Goal: Task Accomplishment & Management: Complete application form

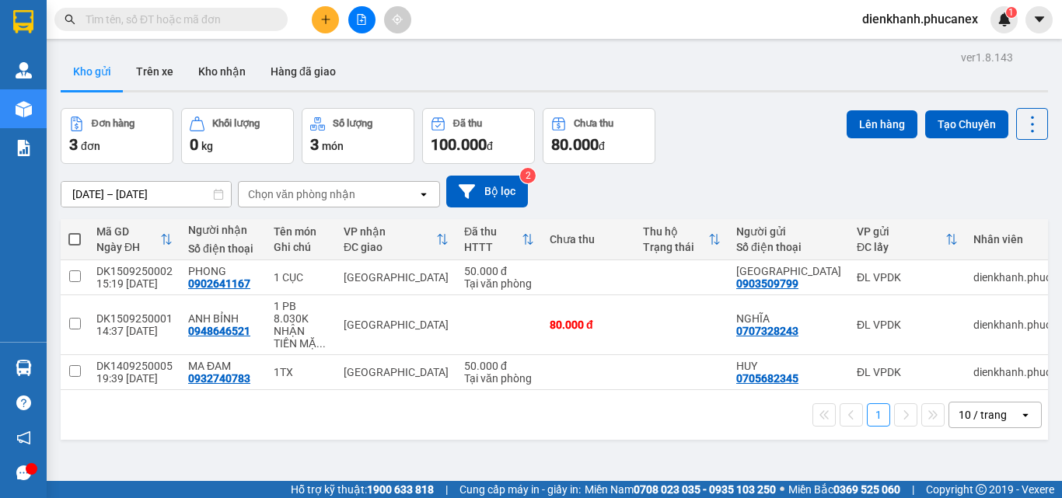
scroll to position [72, 0]
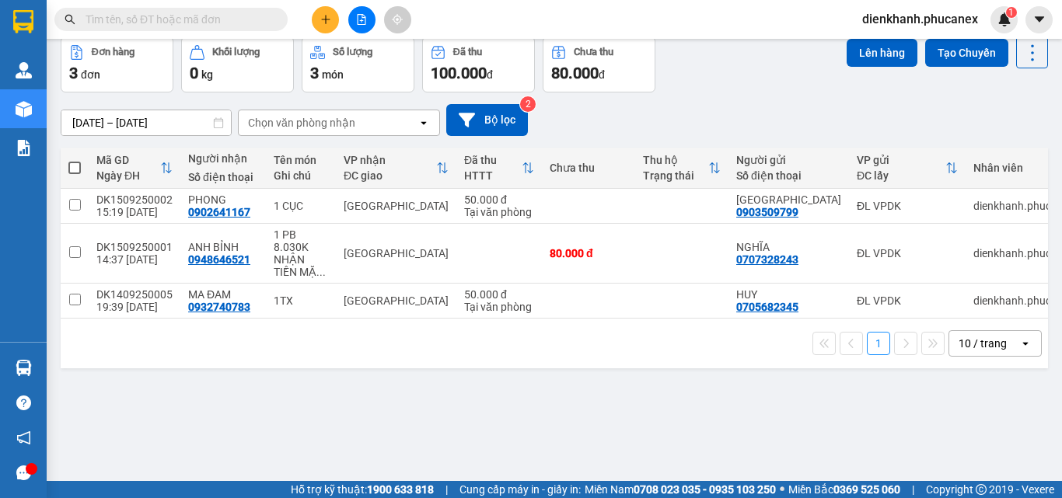
click at [323, 19] on icon "plus" at bounding box center [325, 19] width 9 height 1
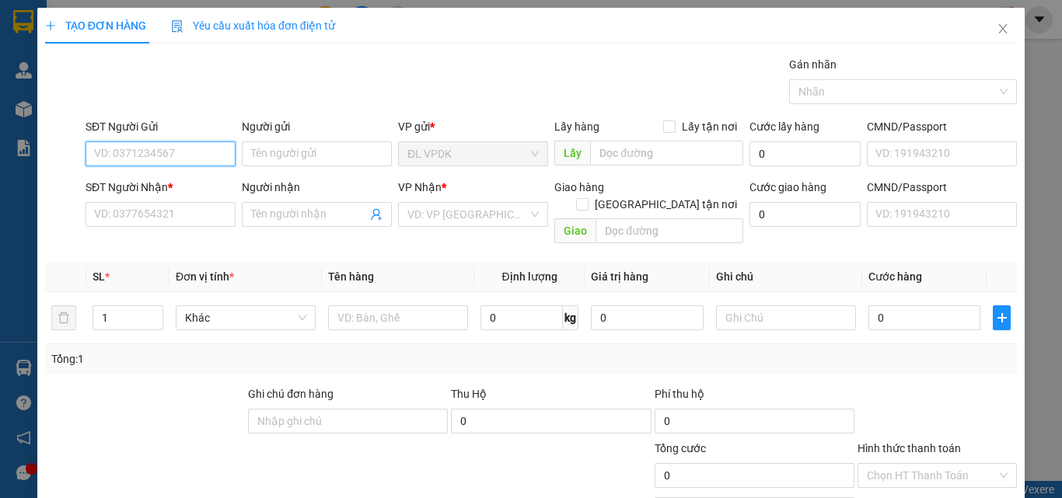
click at [185, 161] on input "SĐT Người Gửi" at bounding box center [161, 153] width 150 height 25
click at [173, 192] on div "0773524474 - TOÀN" at bounding box center [159, 184] width 130 height 17
type input "0773524474"
type input "TOÀN"
type input "0917959298"
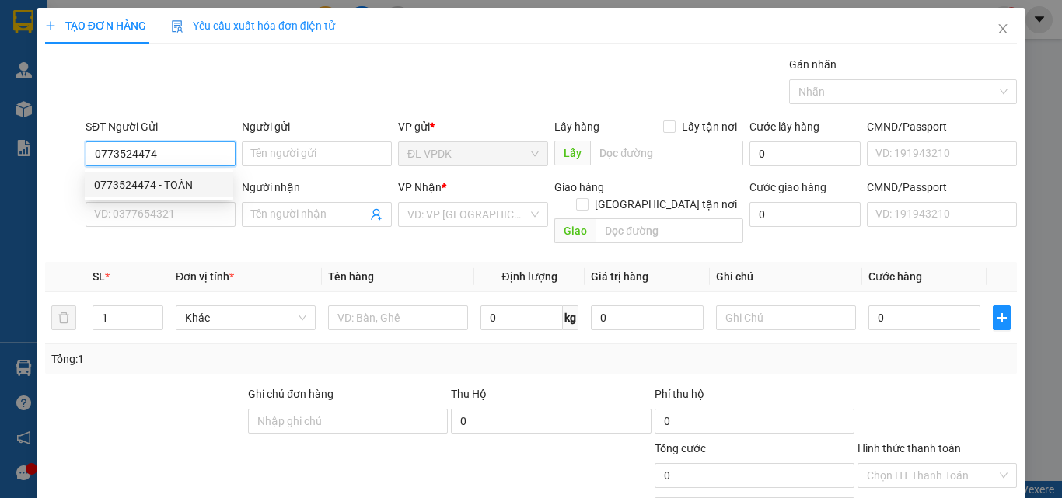
type input "PHƯỚC"
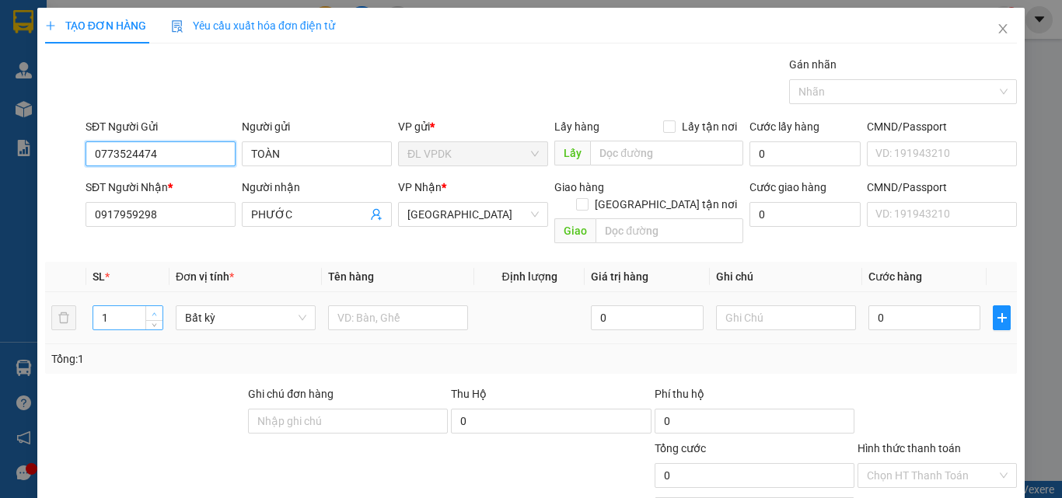
type input "0773524474"
type input "2"
drag, startPoint x: 152, startPoint y: 294, endPoint x: 398, endPoint y: 316, distance: 247.4
click at [157, 309] on span "up" at bounding box center [154, 313] width 9 height 9
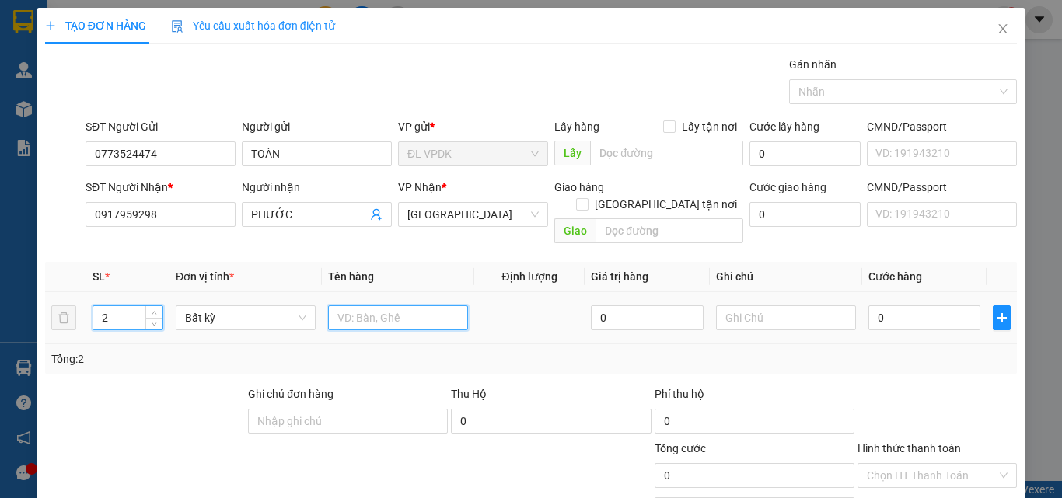
click at [409, 306] on input "text" at bounding box center [398, 318] width 140 height 25
type input "2 TX"
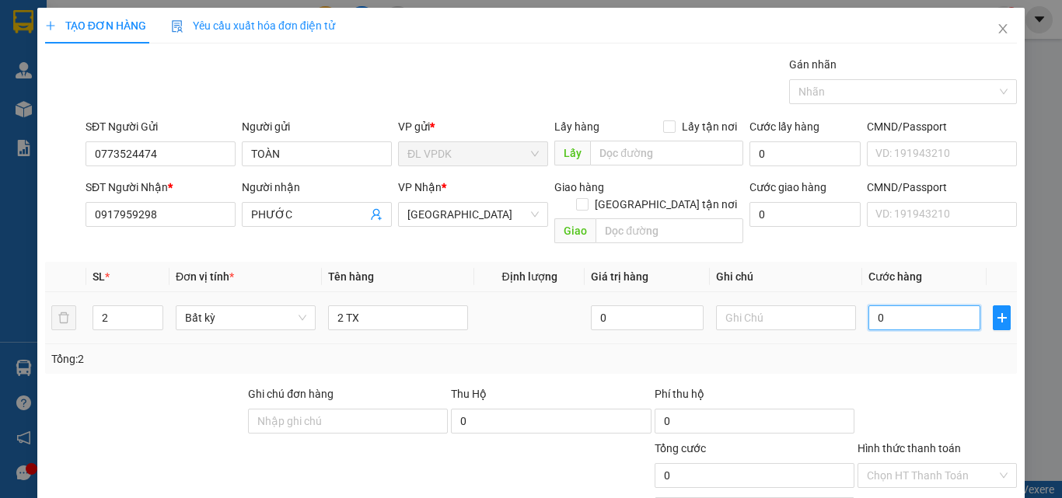
click at [875, 306] on input "0" at bounding box center [924, 318] width 112 height 25
type input "4"
type input "40"
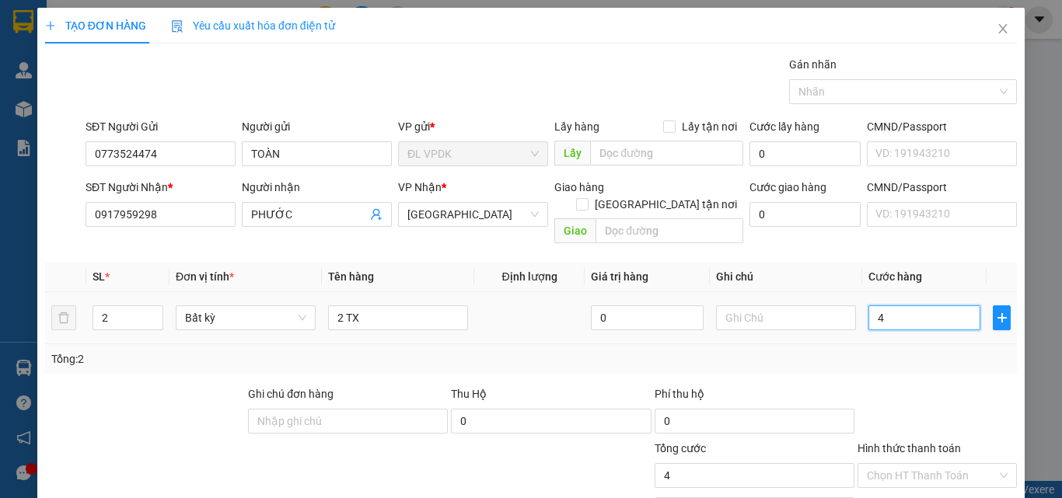
type input "40"
click at [878, 310] on input "40" at bounding box center [924, 318] width 112 height 25
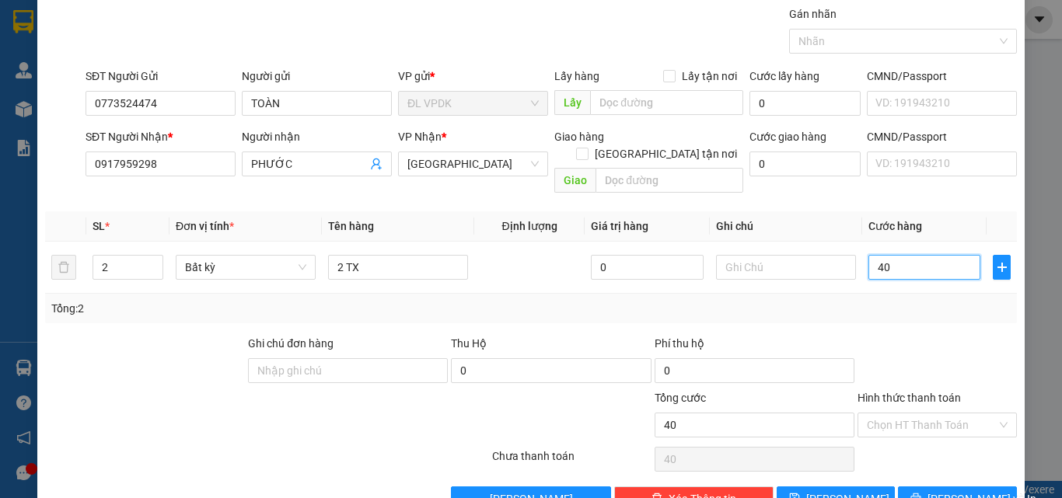
scroll to position [77, 0]
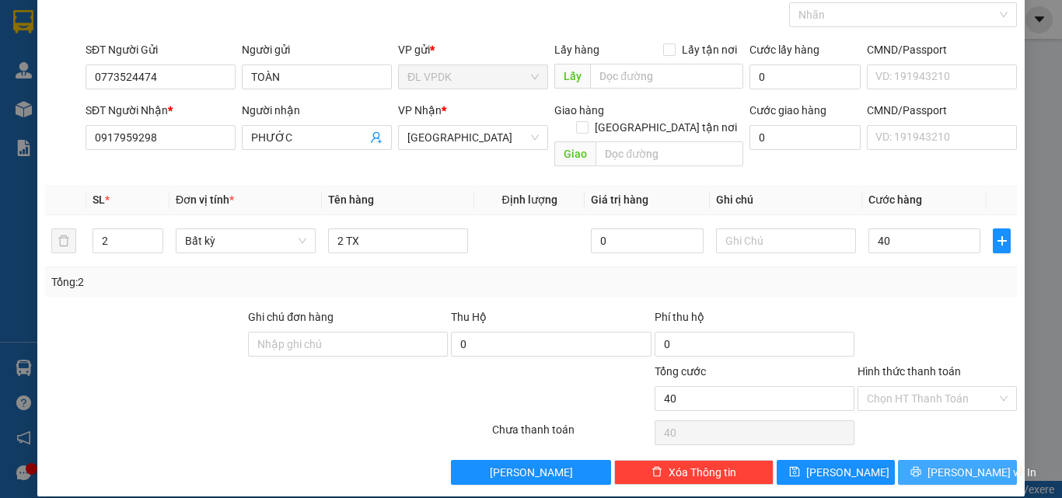
type input "40.000"
drag, startPoint x: 916, startPoint y: 452, endPoint x: 910, endPoint y: 345, distance: 106.6
click at [910, 347] on div "Transit Pickup Surcharge Ids Transit Deliver Surcharge Ids Transit Deliver Surc…" at bounding box center [531, 232] width 972 height 506
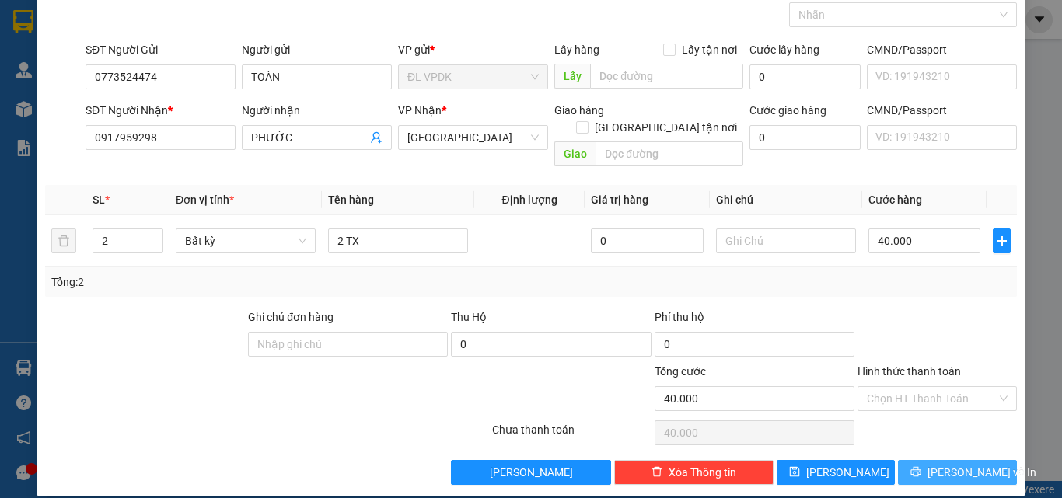
click at [917, 466] on icon "printer" at bounding box center [915, 471] width 11 height 11
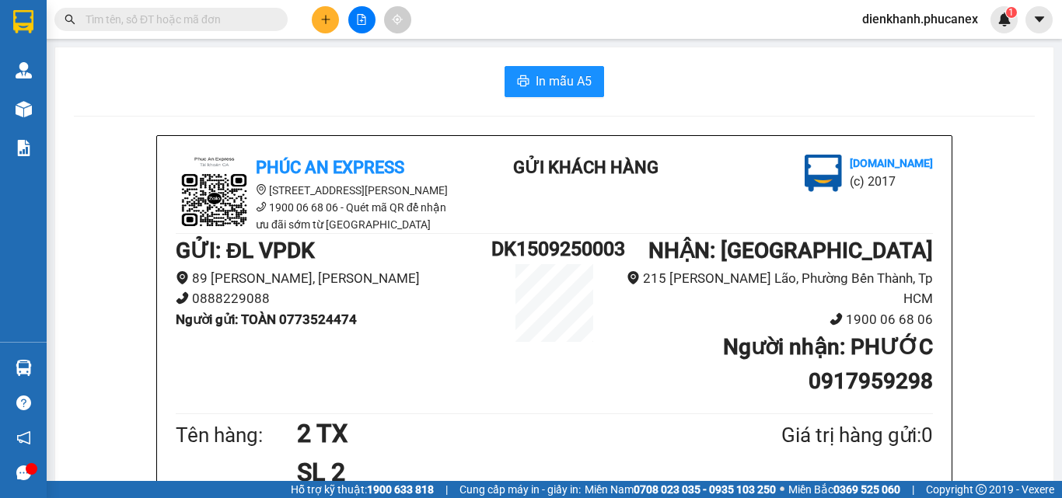
click at [533, 68] on button "In mẫu A5" at bounding box center [555, 81] width 100 height 31
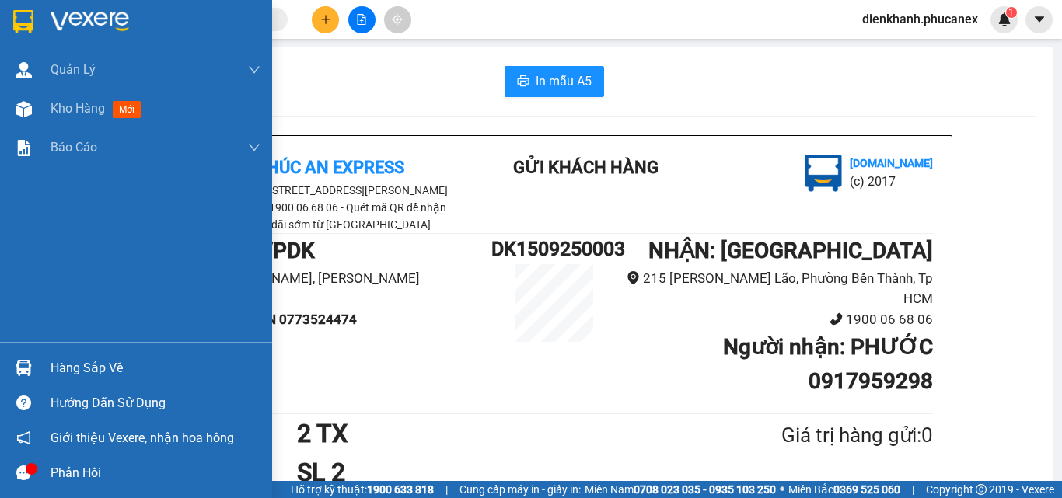
click at [0, 23] on div at bounding box center [136, 25] width 272 height 51
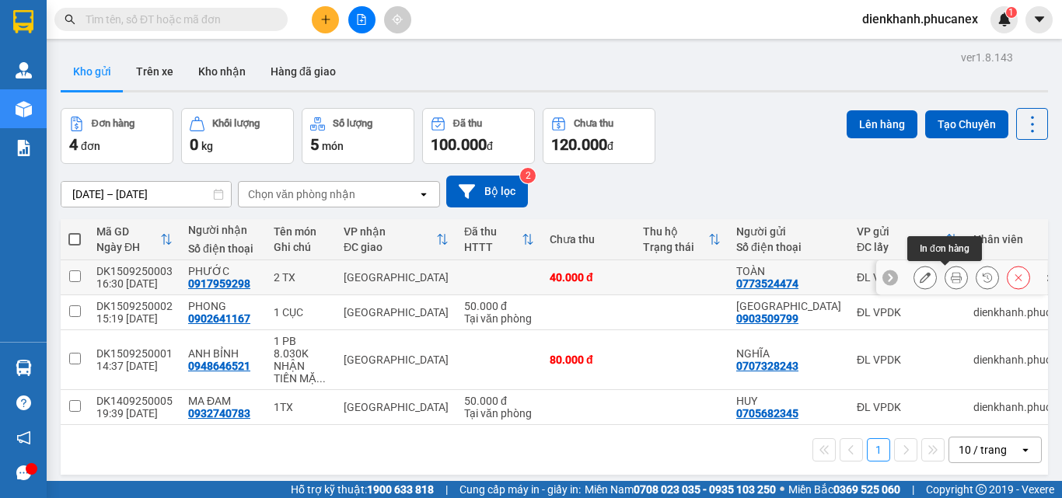
click at [951, 275] on icon at bounding box center [956, 277] width 11 height 11
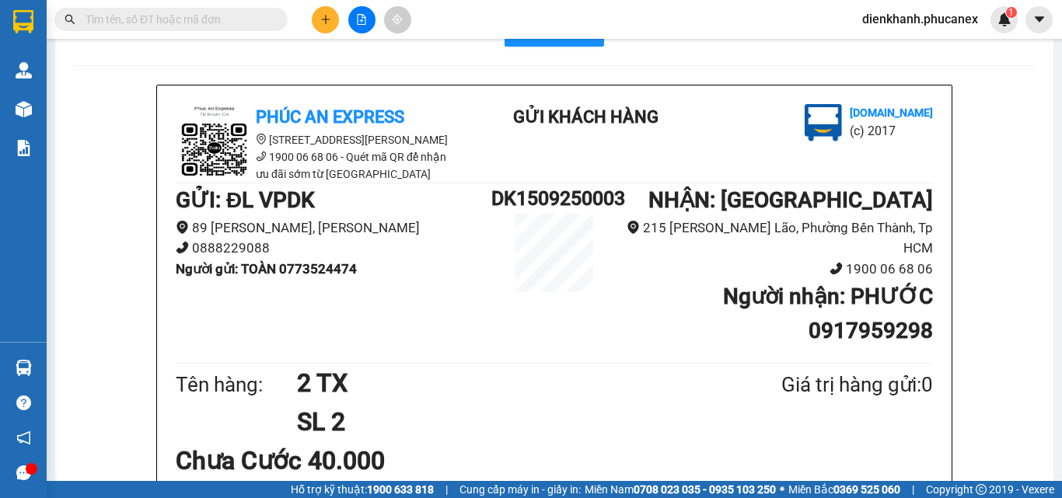
scroll to position [78, 0]
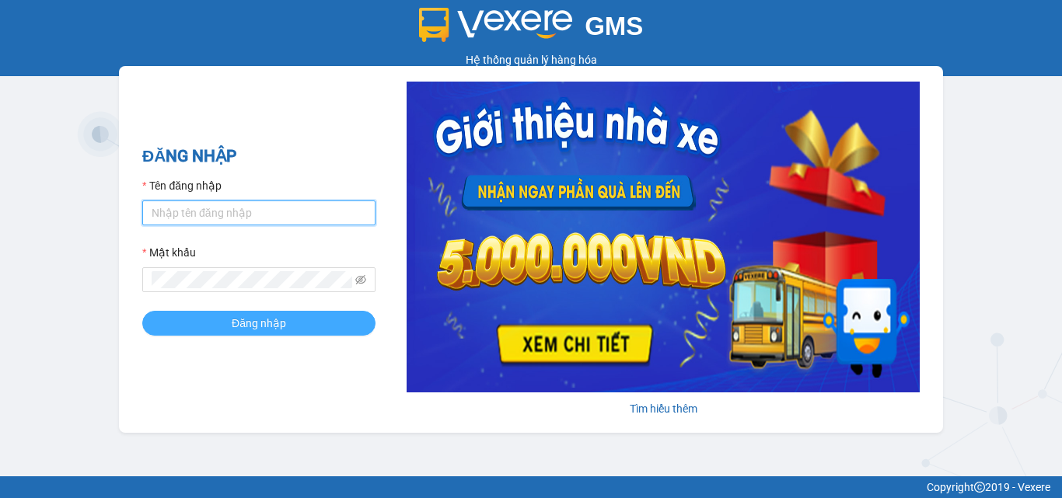
type input "dienkhanh.phucanex"
click at [274, 327] on span "Đăng nhập" at bounding box center [259, 323] width 54 height 17
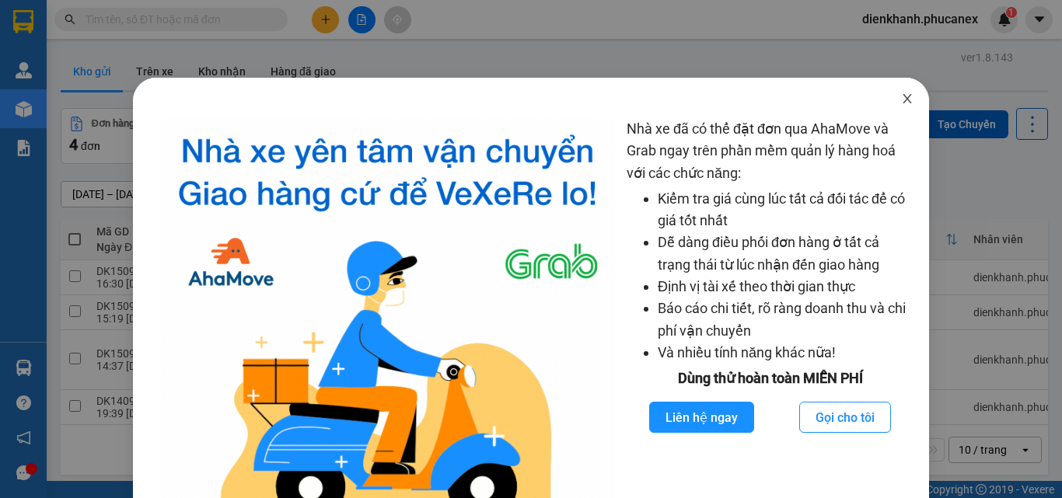
click at [901, 94] on icon "close" at bounding box center [907, 99] width 12 height 12
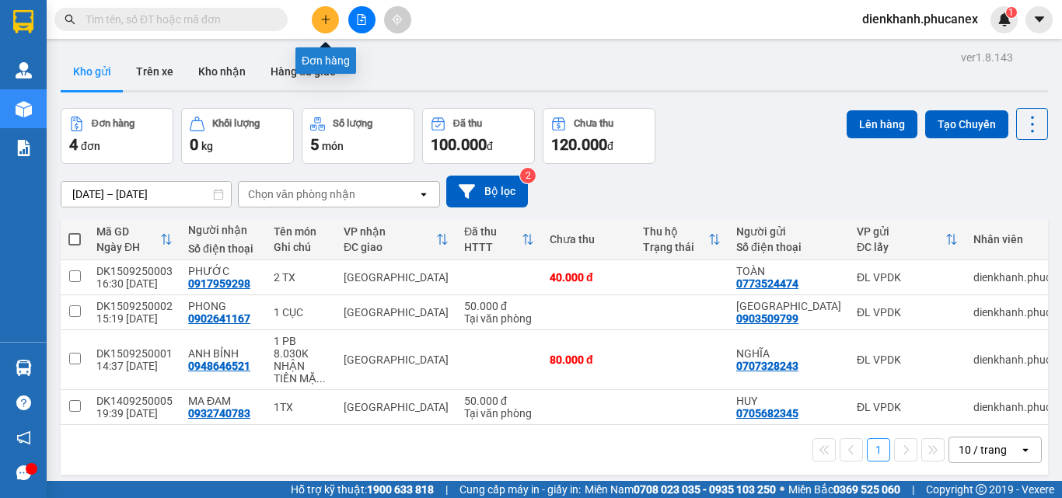
click at [325, 16] on icon "plus" at bounding box center [325, 19] width 11 height 11
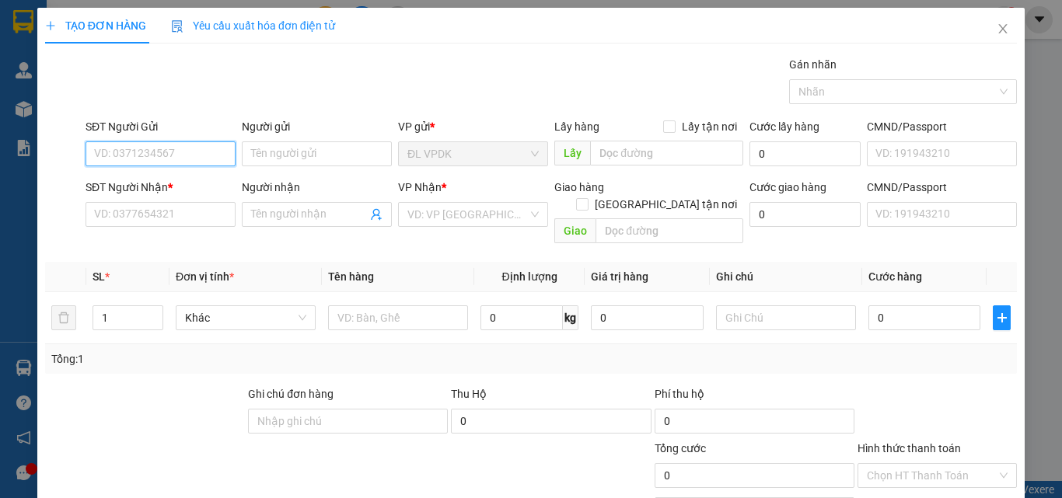
click at [223, 154] on input "SĐT Người Gửi" at bounding box center [161, 153] width 150 height 25
click at [140, 177] on div "0986994914 - LỘC" at bounding box center [159, 184] width 130 height 17
type input "0986994914"
type input "LỘC"
type input "0961233951"
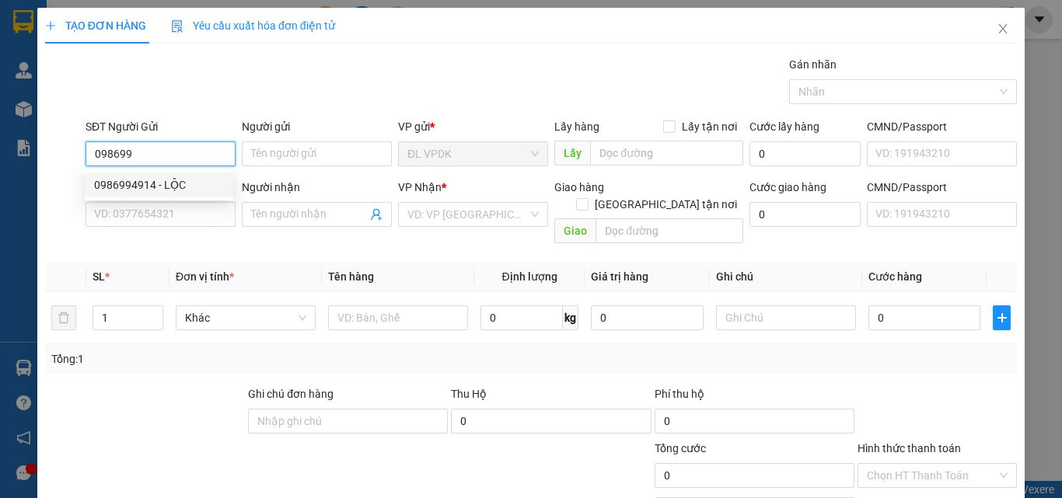
type input "HIỀN"
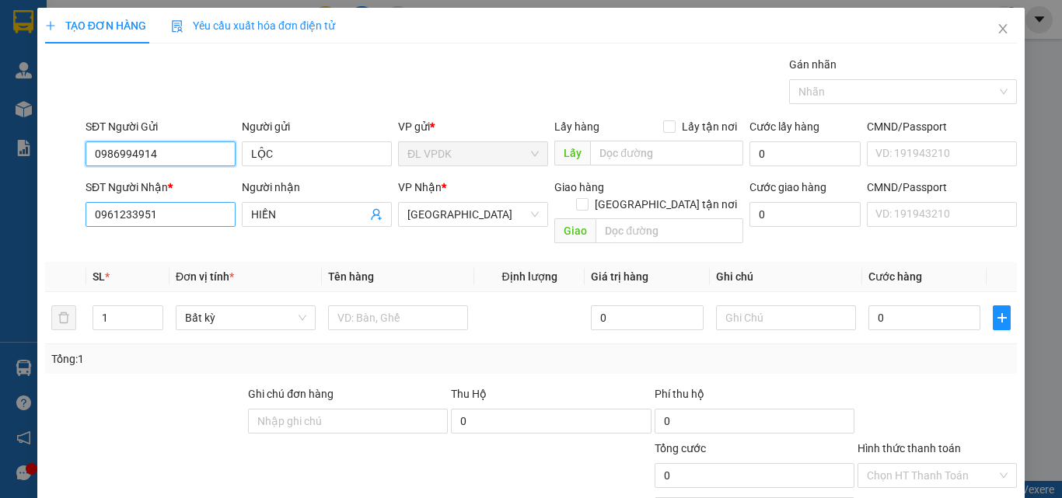
type input "0986994914"
click at [160, 218] on input "0961233951" at bounding box center [161, 214] width 150 height 25
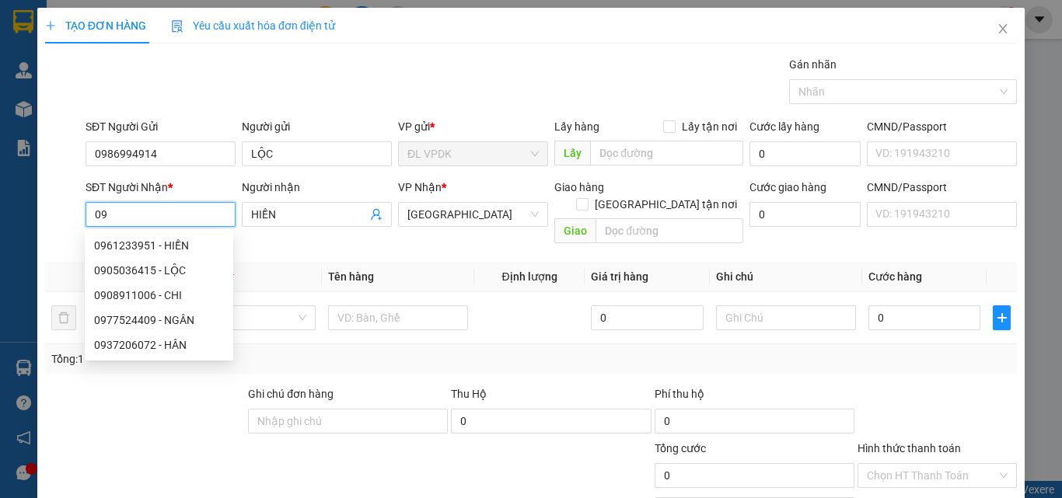
type input "0"
click at [117, 297] on div "0908911006 - CHI" at bounding box center [159, 295] width 130 height 17
type input "0908911006"
type input "CHI"
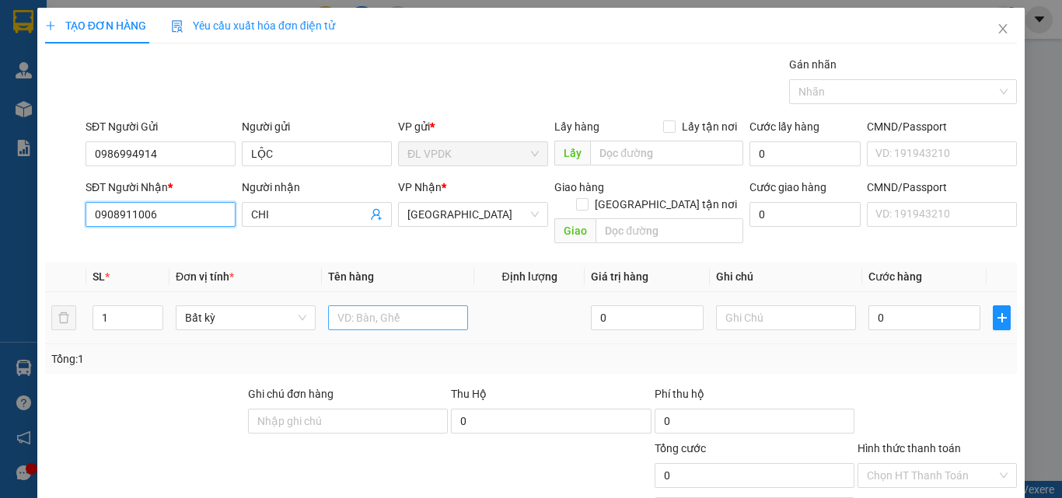
type input "0908911006"
click at [386, 306] on input "text" at bounding box center [398, 318] width 140 height 25
type input "1 CỤC"
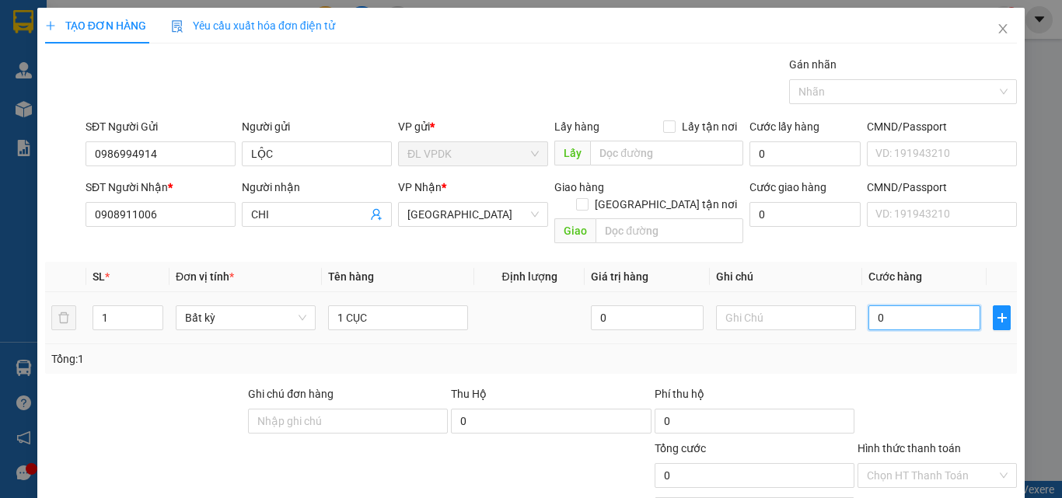
click at [868, 306] on input "0" at bounding box center [924, 318] width 112 height 25
type input "3"
type input "30"
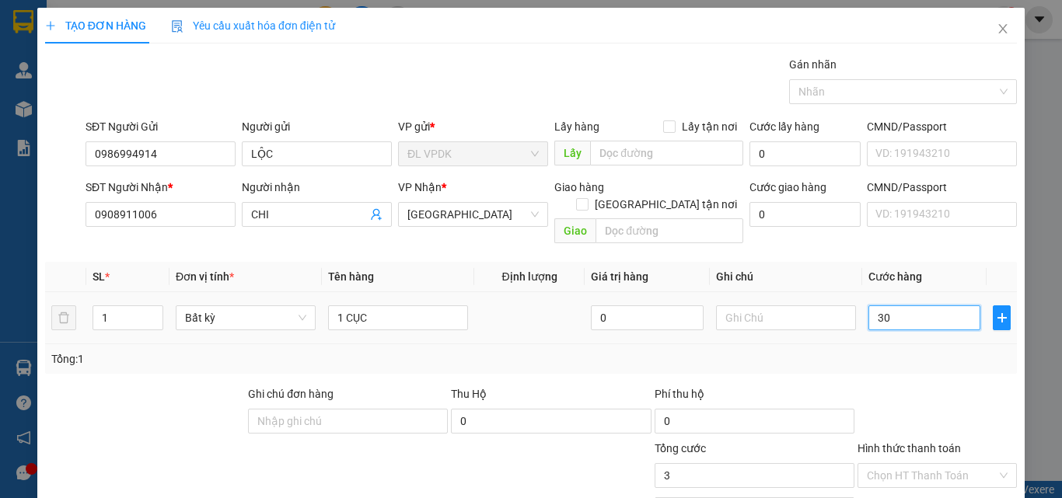
type input "30"
type input "30.000"
click at [918, 442] on label "Hình thức thanh toán" at bounding box center [908, 448] width 103 height 12
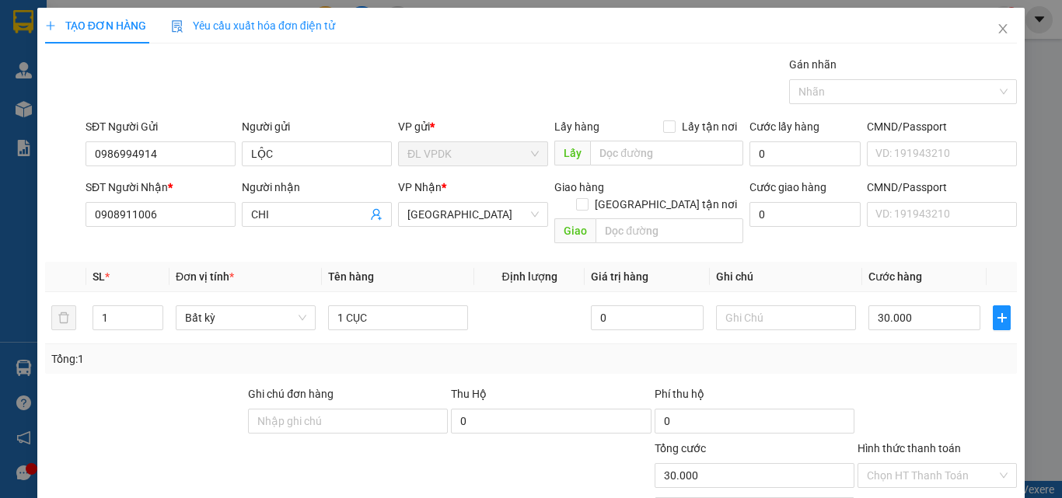
click at [918, 464] on input "Hình thức thanh toán" at bounding box center [932, 475] width 130 height 23
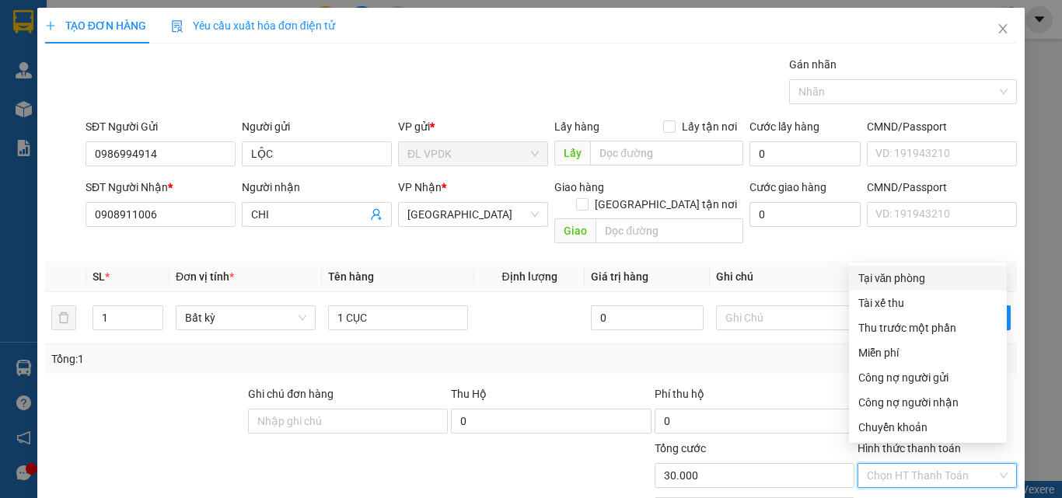
click at [905, 267] on div "Tại văn phòng" at bounding box center [928, 278] width 158 height 25
type input "0"
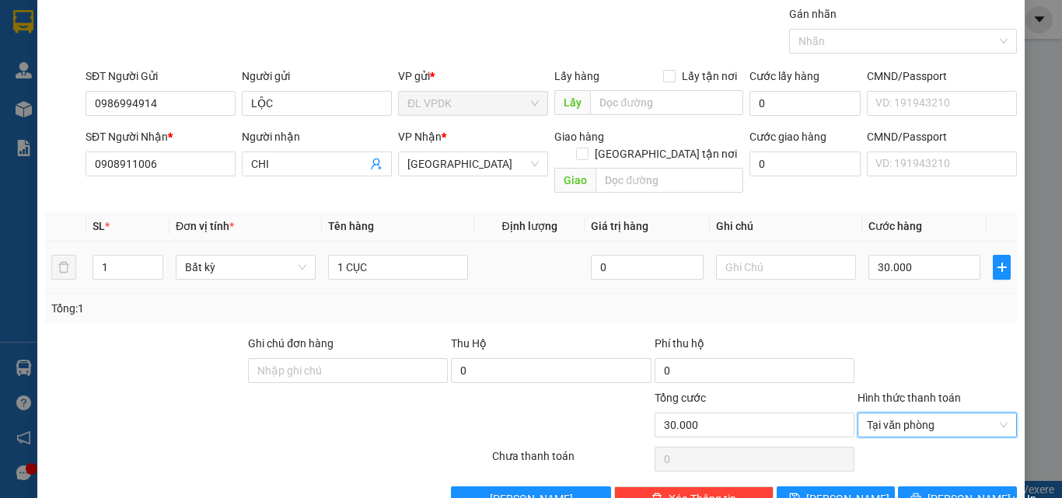
scroll to position [77, 0]
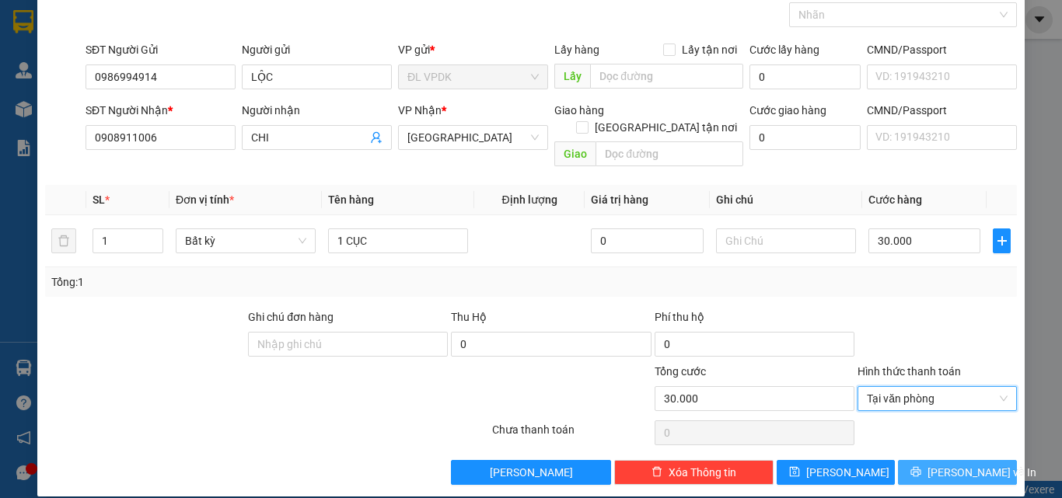
drag, startPoint x: 972, startPoint y: 452, endPoint x: 875, endPoint y: 373, distance: 124.9
click at [972, 464] on span "[PERSON_NAME] và In" at bounding box center [981, 472] width 109 height 17
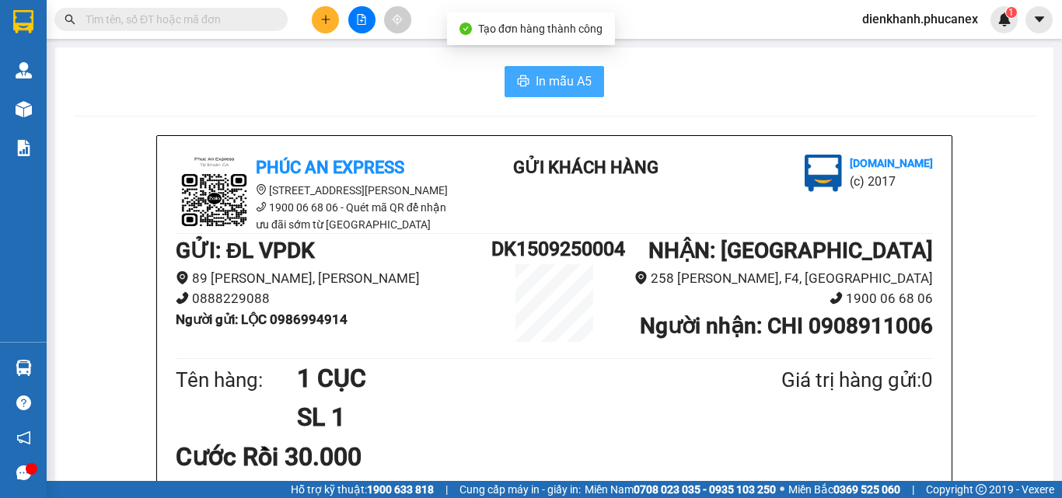
click at [528, 75] on button "In mẫu A5" at bounding box center [555, 81] width 100 height 31
